Goal: Find specific page/section: Find specific page/section

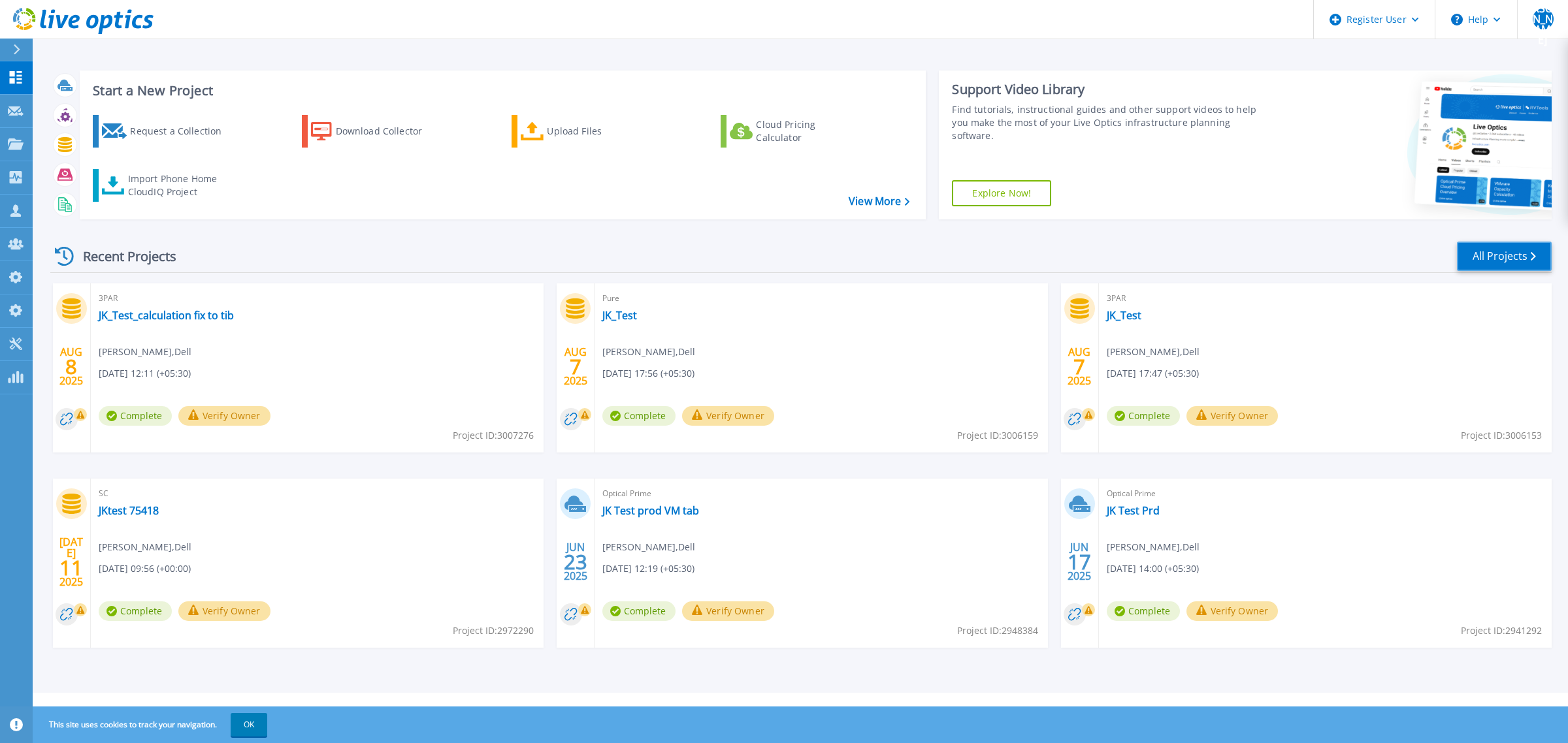
click at [1482, 243] on link "All Projects" at bounding box center [1504, 256] width 94 height 30
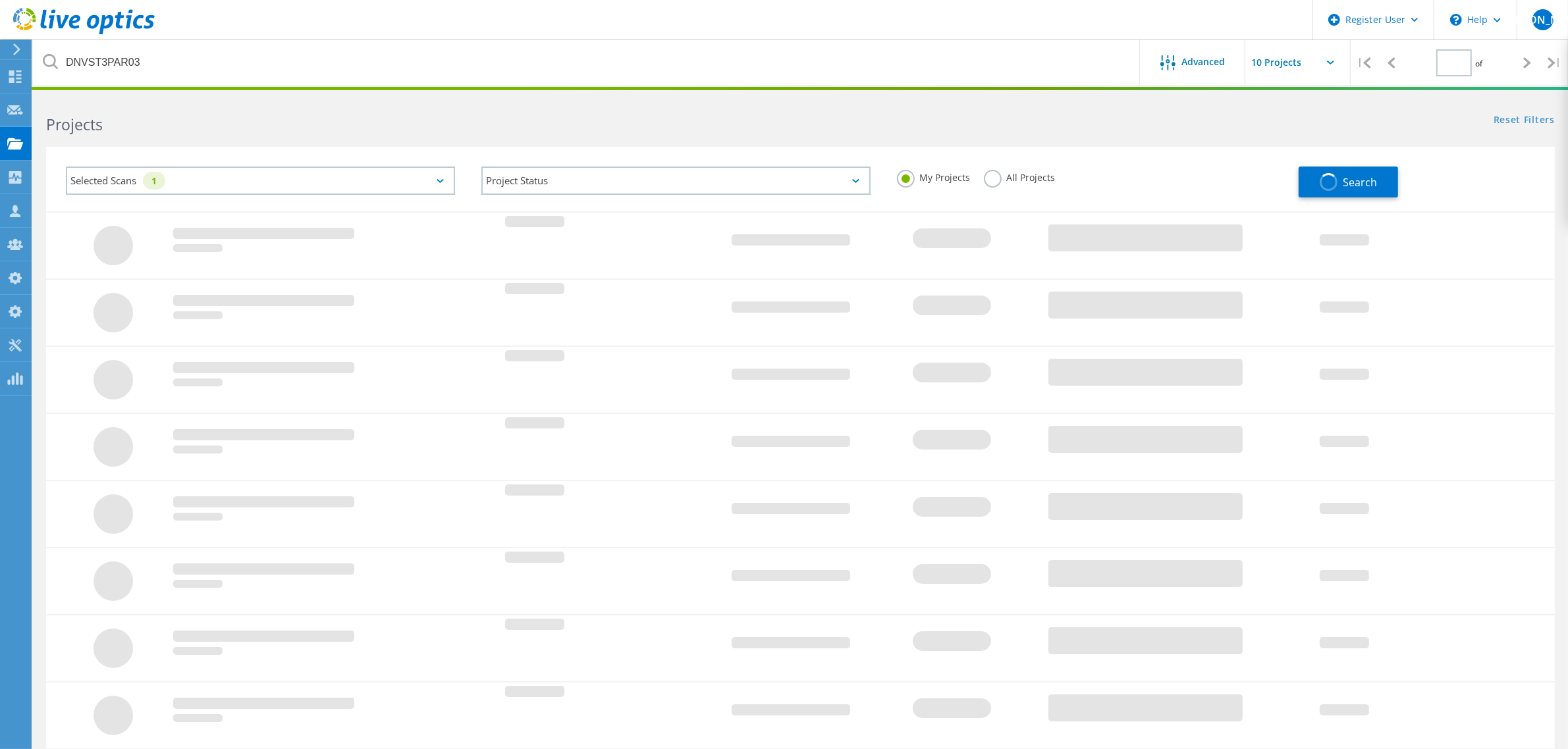
type input "1"
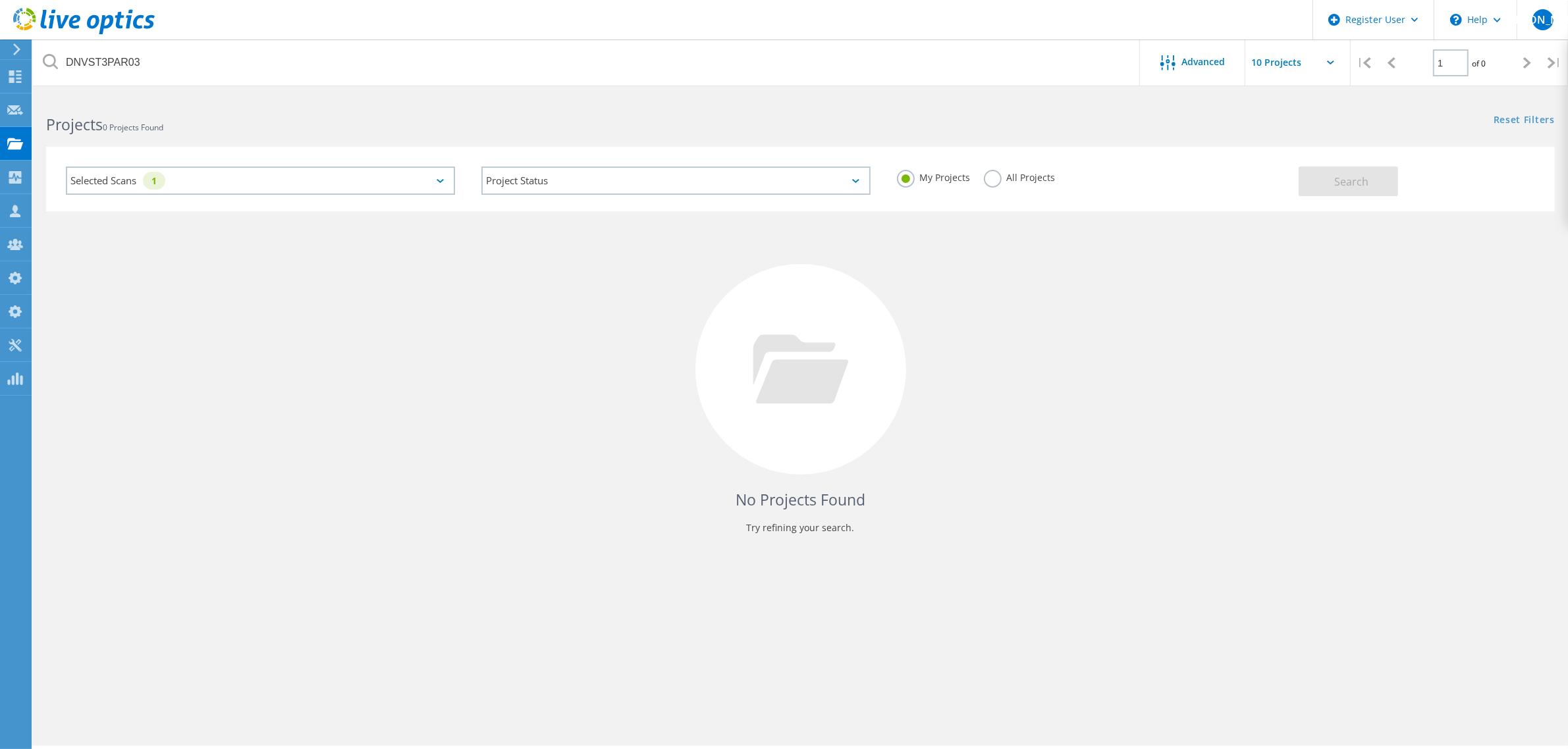
click at [343, 184] on div "Selected Scans 1" at bounding box center [260, 180] width 389 height 28
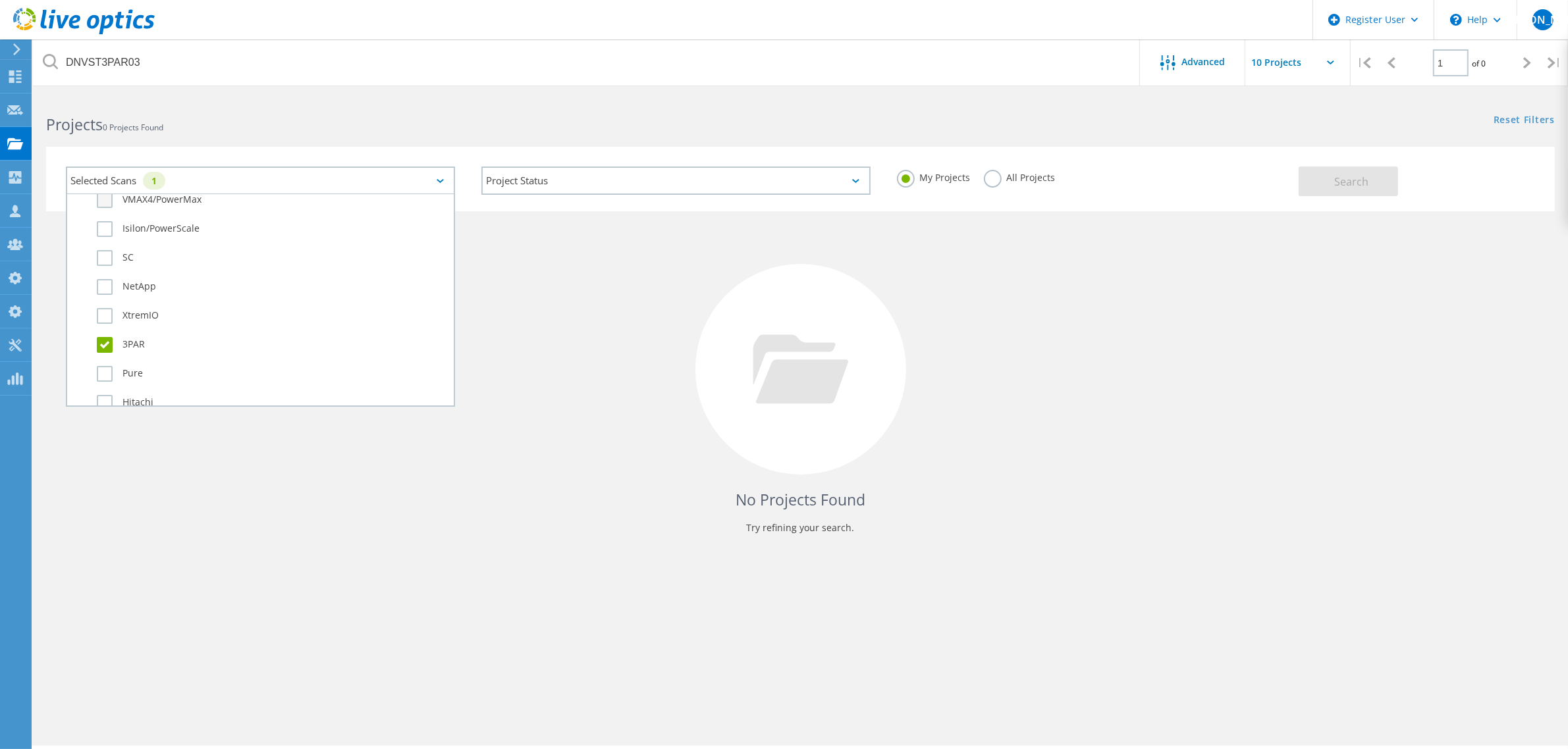
scroll to position [659, 0]
click at [1001, 175] on label "All Projects" at bounding box center [1020, 176] width 72 height 13
click at [0, 0] on input "All Projects" at bounding box center [0, 0] width 0 height 0
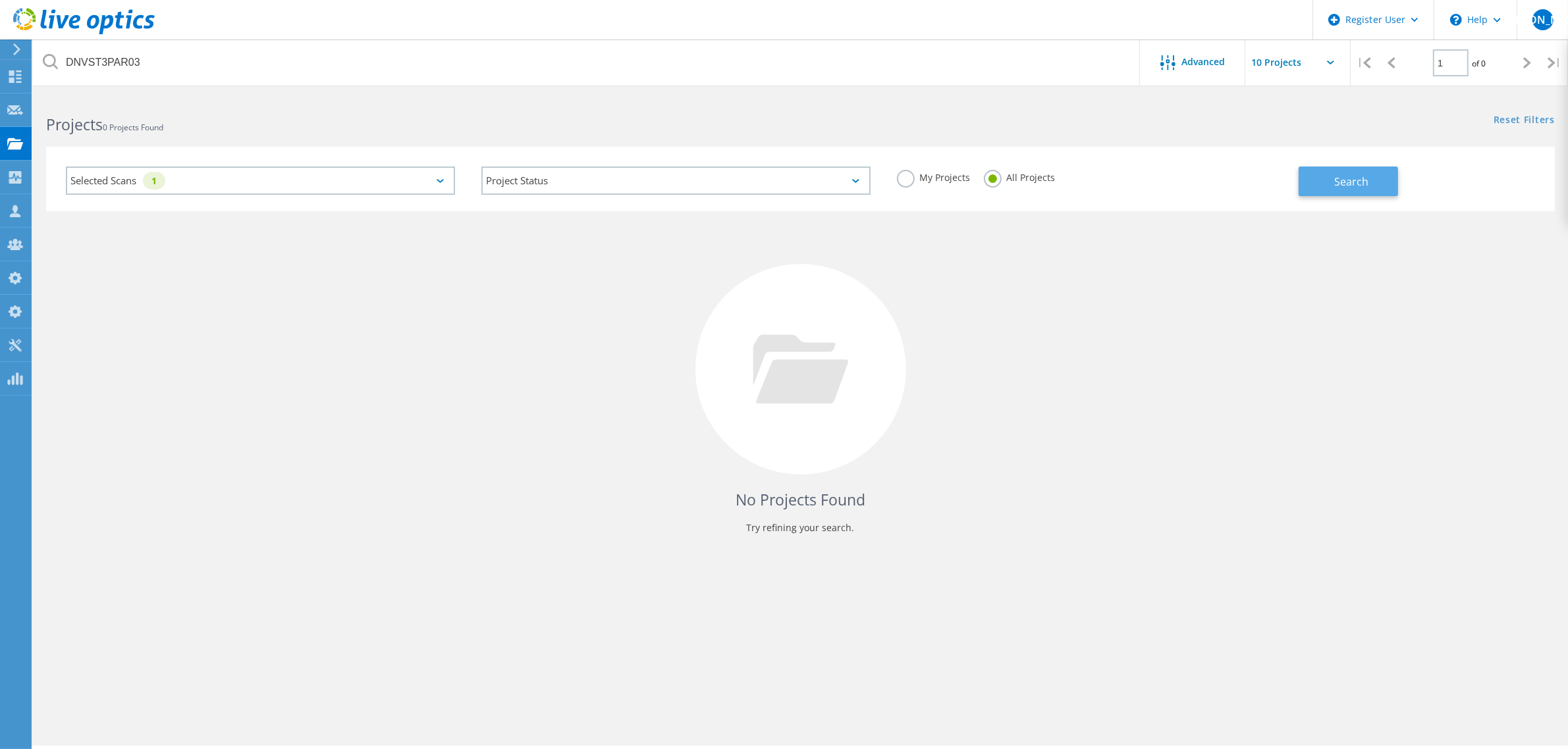
click at [1361, 192] on button "Search" at bounding box center [1349, 181] width 99 height 30
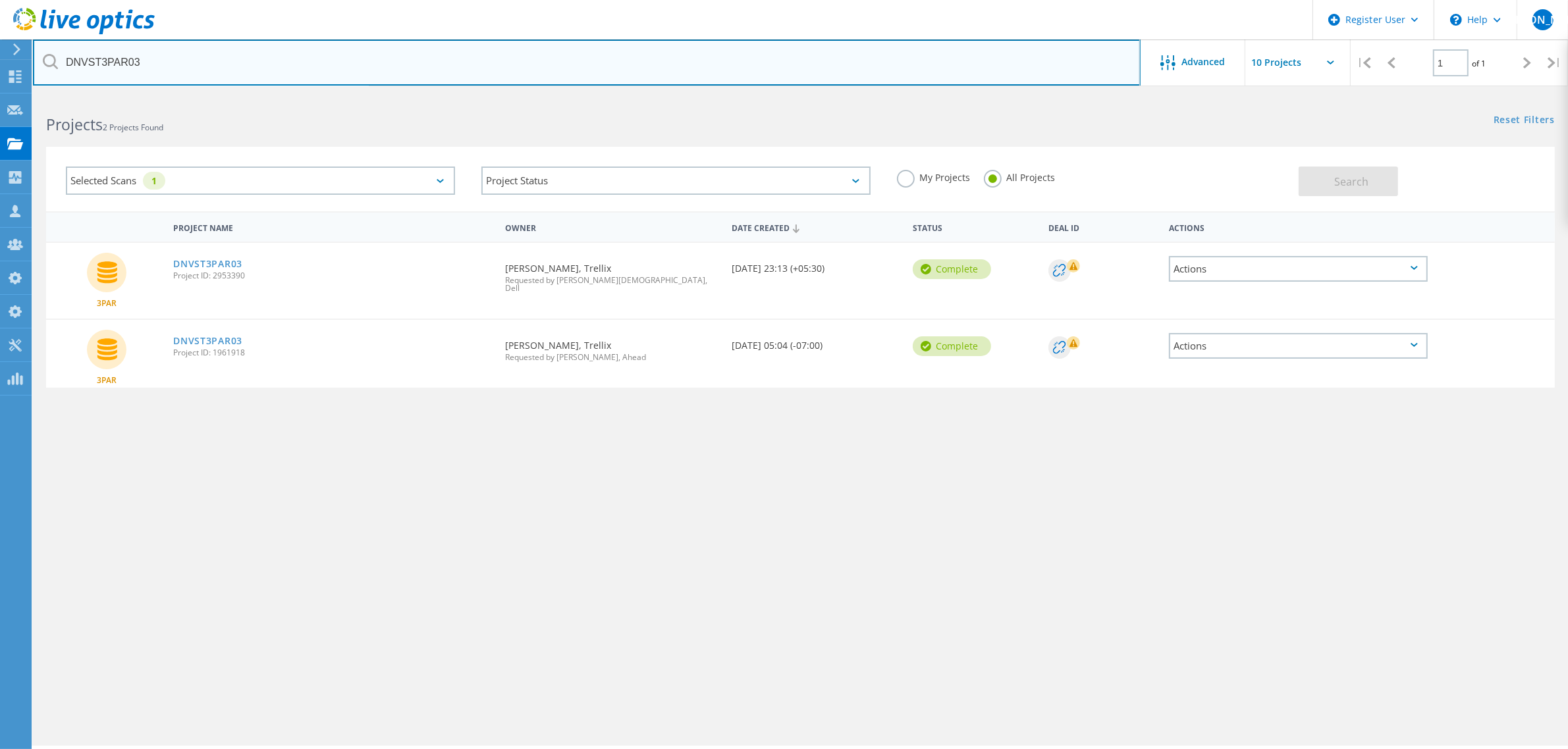
click at [130, 59] on input "DNVST3PAR03" at bounding box center [587, 63] width 1108 height 47
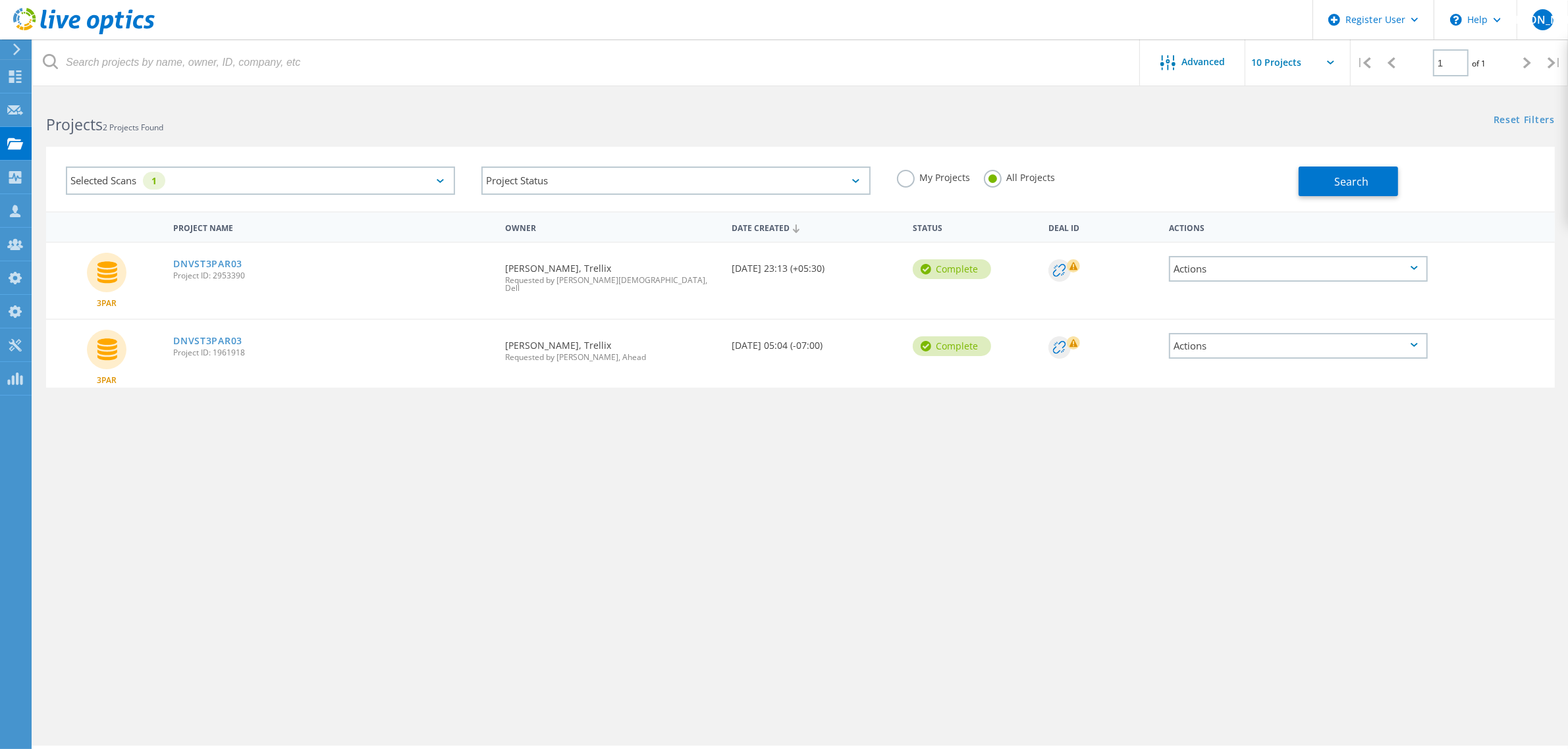
click at [898, 181] on label "My Projects" at bounding box center [934, 176] width 74 height 13
click at [0, 0] on input "My Projects" at bounding box center [0, 0] width 0 height 0
click at [1374, 183] on button "Search" at bounding box center [1349, 181] width 99 height 30
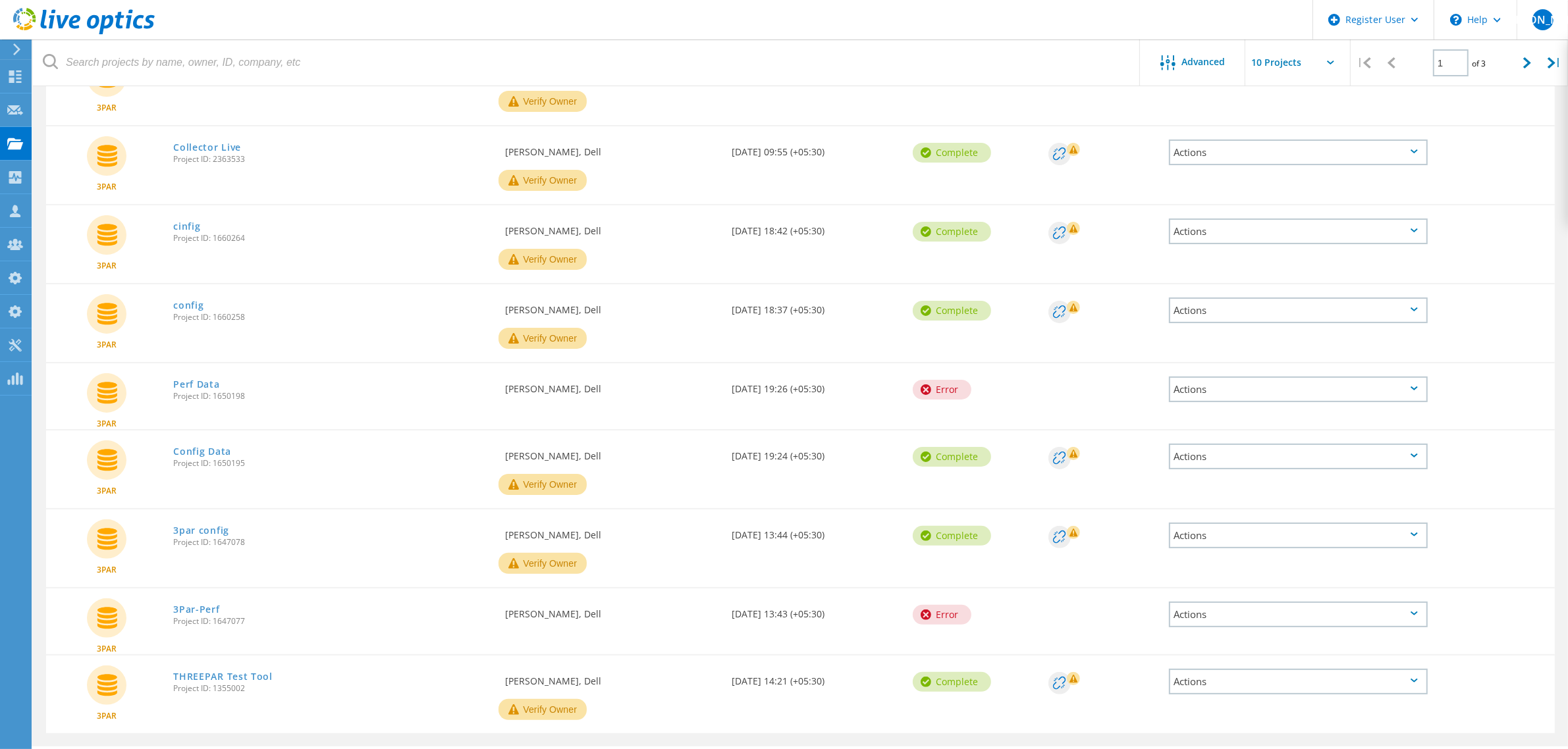
scroll to position [305, 0]
